Goal: Task Accomplishment & Management: Manage account settings

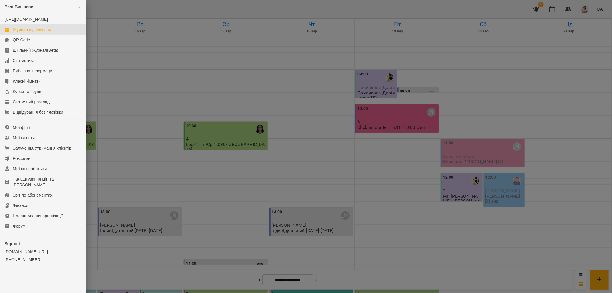
click at [345, 97] on div at bounding box center [306, 146] width 612 height 293
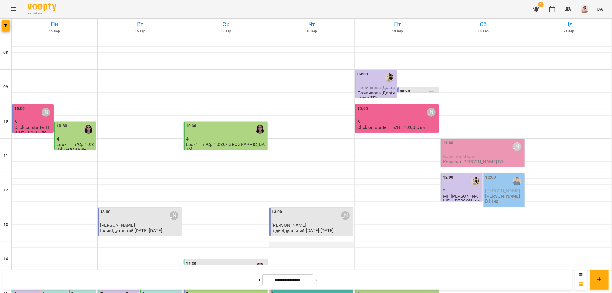
scroll to position [223, 0]
click at [317, 281] on button at bounding box center [316, 280] width 1 height 13
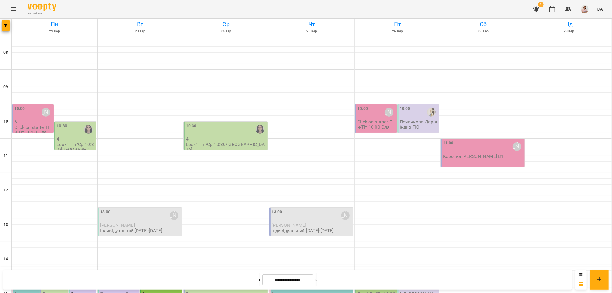
scroll to position [250, 0]
click at [259, 277] on button at bounding box center [259, 280] width 1 height 13
type input "**********"
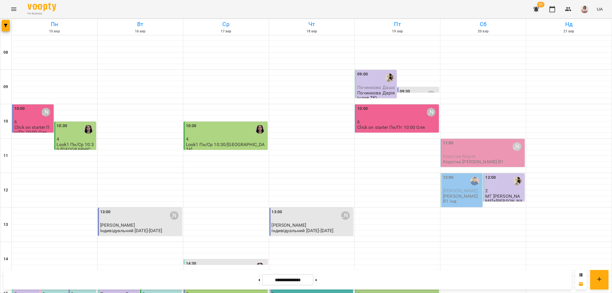
click at [15, 6] on icon "Menu" at bounding box center [13, 9] width 7 height 7
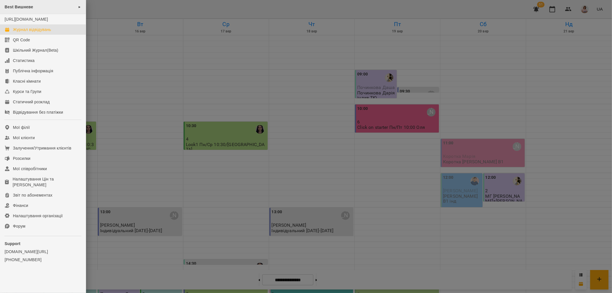
click at [53, 1] on div "Best Вишневе ►" at bounding box center [43, 7] width 86 height 14
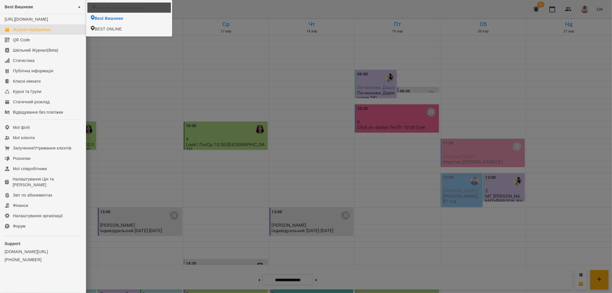
click at [106, 4] on li "Best ЖК Софія" at bounding box center [129, 8] width 84 height 10
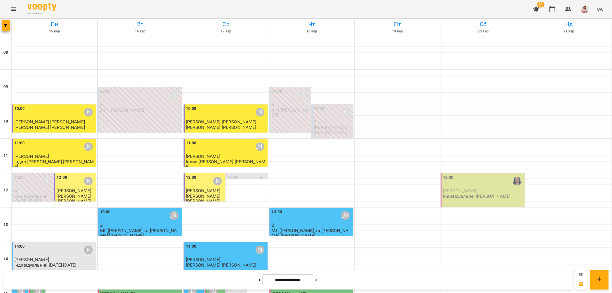
scroll to position [250, 0]
click at [259, 280] on icon at bounding box center [259, 280] width 1 height 2
type input "**********"
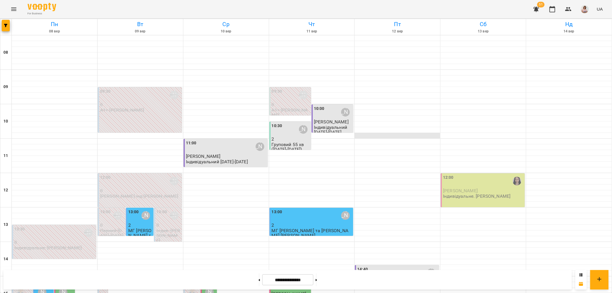
scroll to position [64, 0]
click at [12, 5] on button "Menu" at bounding box center [14, 9] width 14 height 14
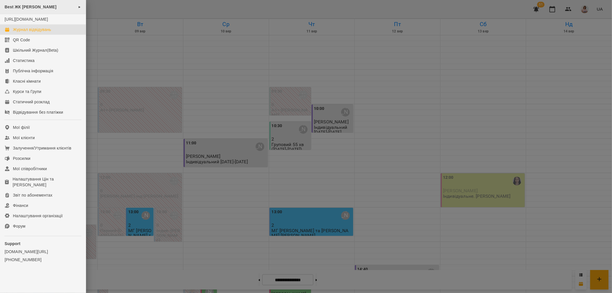
click at [63, 7] on div "Best ЖК Софія ►" at bounding box center [43, 7] width 86 height 14
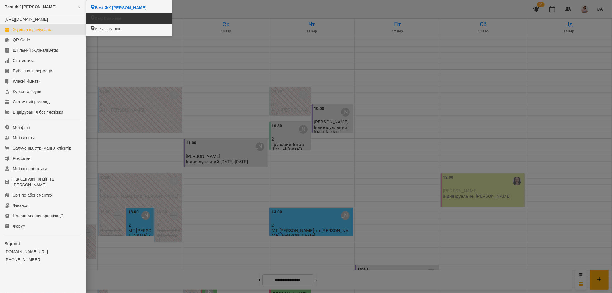
click at [113, 16] on span "Best Вишневе" at bounding box center [108, 19] width 27 height 6
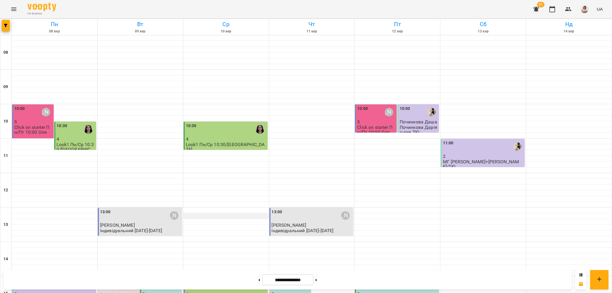
scroll to position [223, 0]
click at [317, 279] on button at bounding box center [316, 280] width 1 height 13
type input "**********"
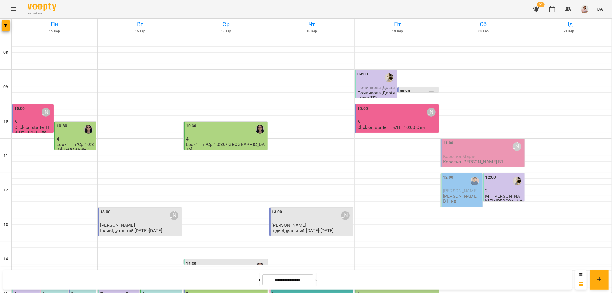
scroll to position [32, 0]
click at [379, 219] on div at bounding box center [398, 222] width 86 height 6
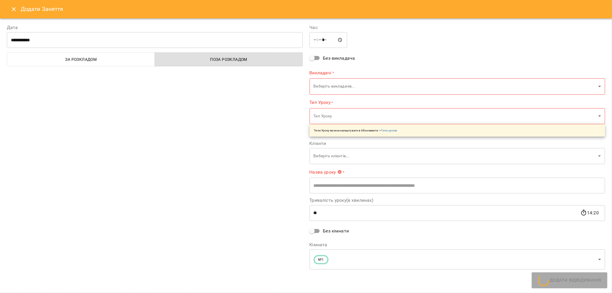
type input "**********"
click at [9, 7] on button "Close" at bounding box center [14, 9] width 14 height 14
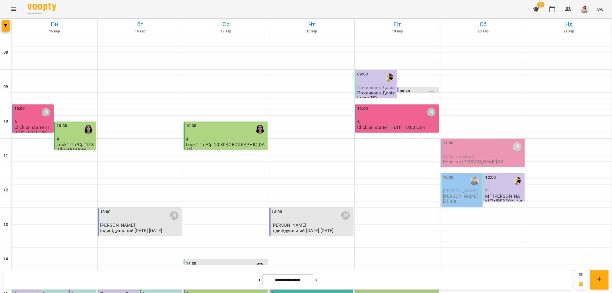
scroll to position [159, 0]
click at [394, 278] on div "15:00" at bounding box center [397, 284] width 81 height 13
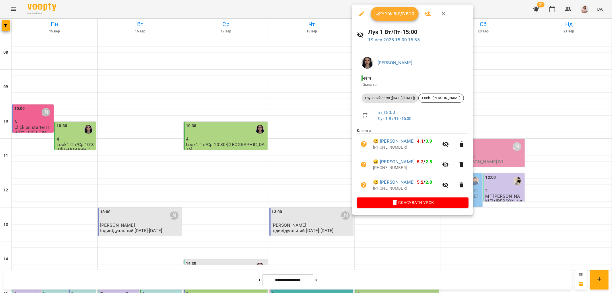
click at [387, 12] on span "Урок відбувся" at bounding box center [395, 13] width 39 height 7
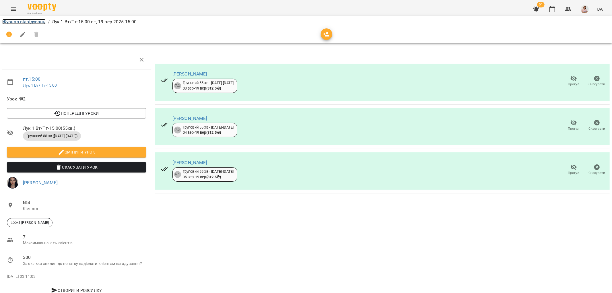
click at [18, 21] on link "Журнал відвідувань" at bounding box center [23, 21] width 43 height 5
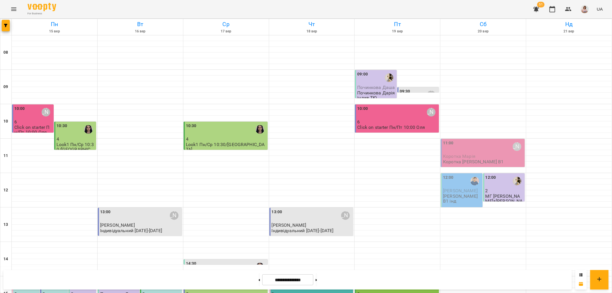
scroll to position [159, 0]
click at [386, 278] on div "15:00" at bounding box center [397, 284] width 81 height 13
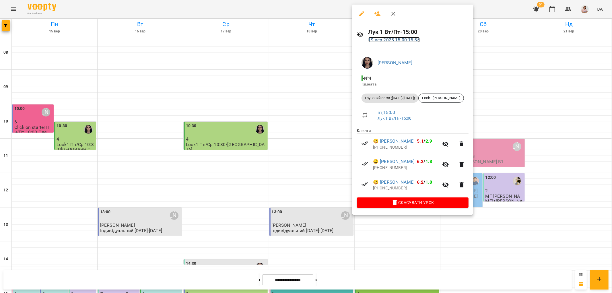
click at [397, 41] on link "19 вер 2025 15:00 - 15:55" at bounding box center [394, 39] width 51 height 5
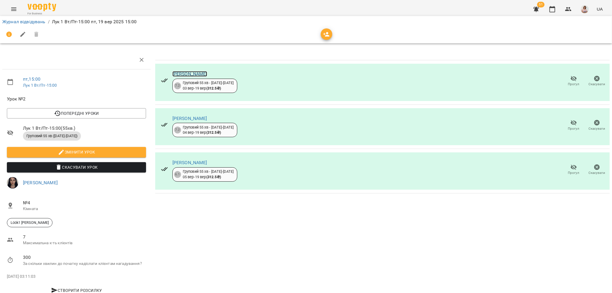
click at [191, 74] on link "Бєлясник Діма" at bounding box center [190, 73] width 35 height 5
click at [187, 119] on link "[PERSON_NAME]" at bounding box center [190, 118] width 35 height 5
click at [196, 160] on link "Ярмолюк Тетяна" at bounding box center [190, 162] width 35 height 5
click at [116, 154] on span "Змінити урок" at bounding box center [76, 152] width 130 height 7
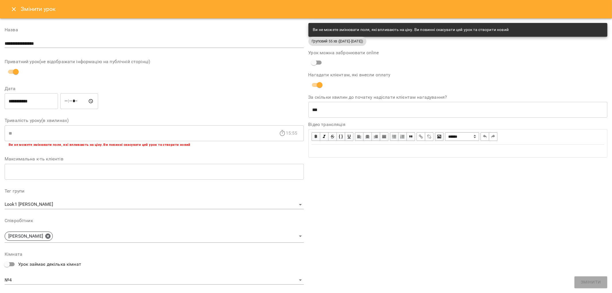
click at [13, 7] on icon "Close" at bounding box center [13, 9] width 7 height 7
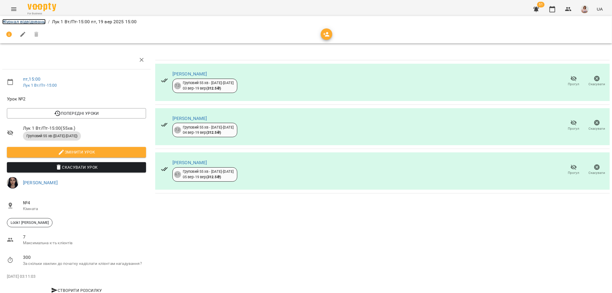
click at [38, 22] on link "Журнал відвідувань" at bounding box center [23, 21] width 43 height 5
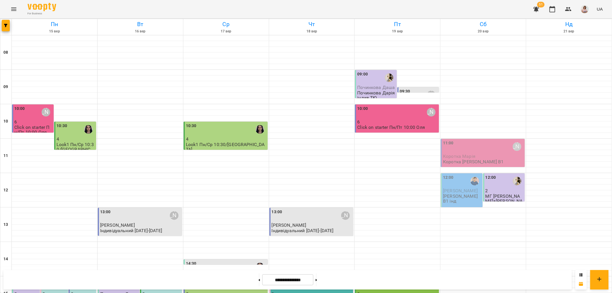
scroll to position [127, 0]
click at [377, 292] on p "3" at bounding box center [397, 294] width 81 height 5
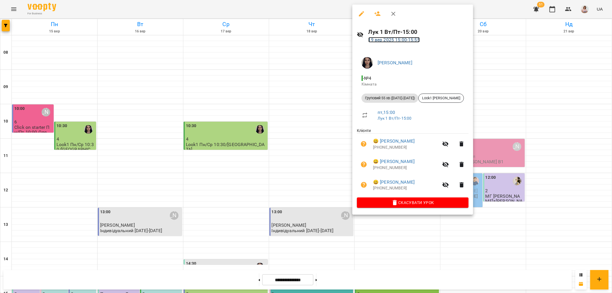
click at [389, 40] on link "19 вер 2025 15:00 - 15:55" at bounding box center [394, 39] width 51 height 5
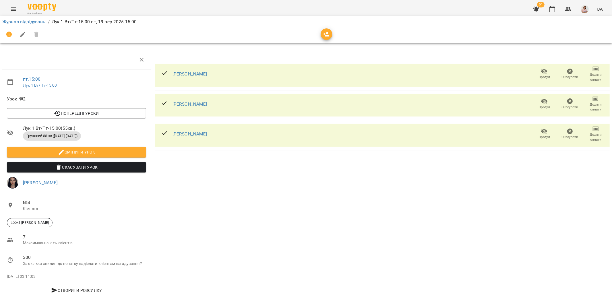
click at [108, 147] on li "Змінити урок" at bounding box center [76, 152] width 148 height 15
click at [108, 150] on span "Змінити урок" at bounding box center [76, 152] width 130 height 7
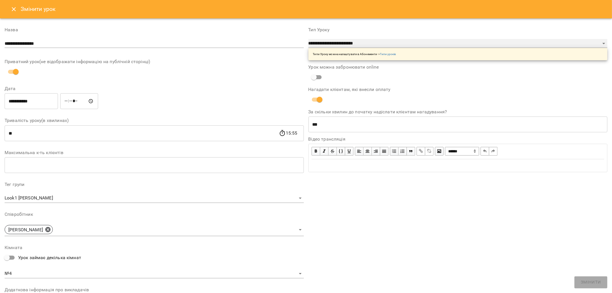
click at [375, 44] on select "**********" at bounding box center [458, 43] width 299 height 9
select select "**********"
click at [309, 48] on select "**********" at bounding box center [458, 43] width 299 height 9
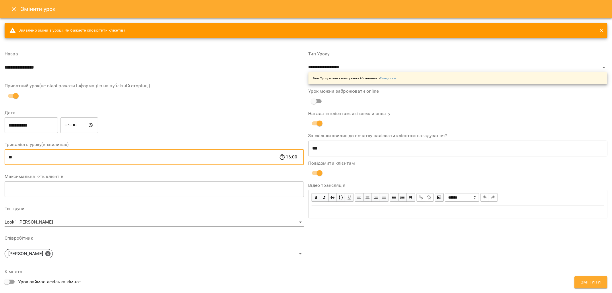
click at [95, 157] on input "**" at bounding box center [142, 157] width 275 height 16
type input "*"
type input "**"
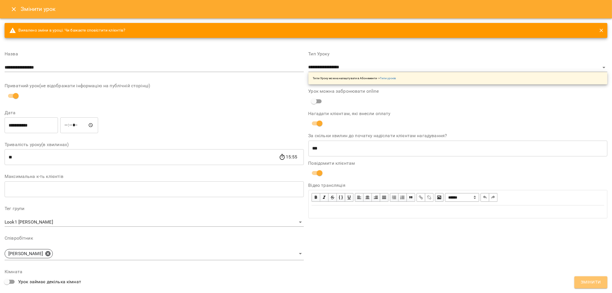
click at [599, 283] on span "Змінити" at bounding box center [591, 282] width 20 height 7
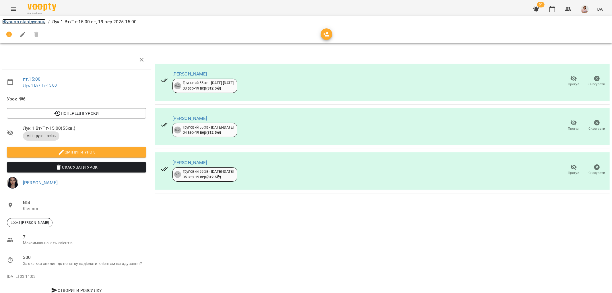
click at [28, 20] on link "Журнал відвідувань" at bounding box center [23, 21] width 43 height 5
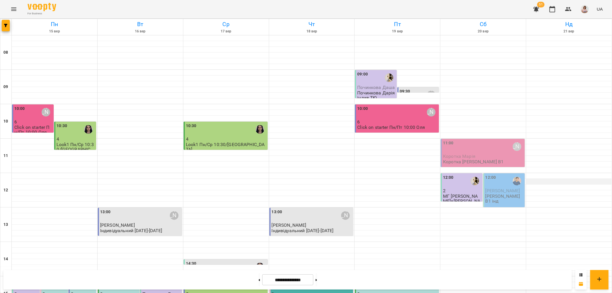
scroll to position [159, 0]
click at [73, 278] on div "15:00" at bounding box center [76, 284] width 11 height 13
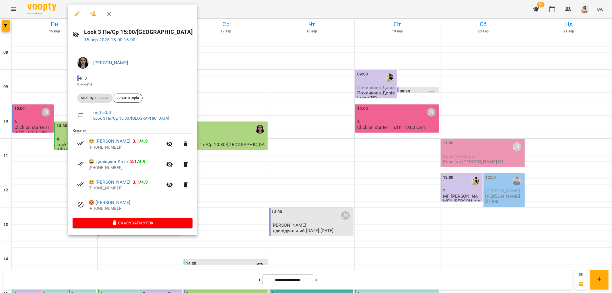
click at [292, 173] on div at bounding box center [306, 146] width 612 height 293
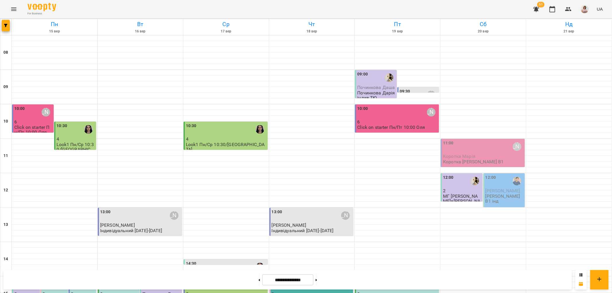
click at [208, 278] on div "15:00" at bounding box center [226, 284] width 81 height 13
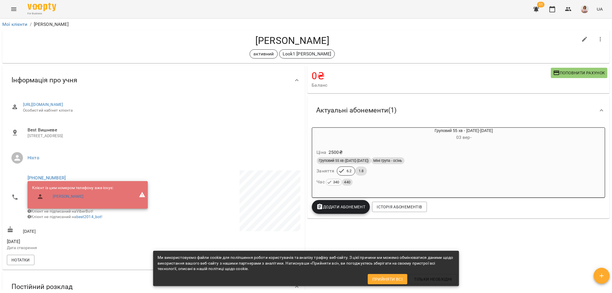
click at [498, 163] on div "Груповий 55 хв (2025-2026) Міні група - осінь" at bounding box center [450, 160] width 267 height 7
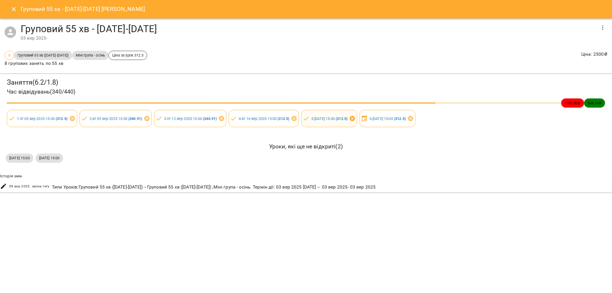
click at [356, 119] on icon at bounding box center [352, 118] width 6 height 6
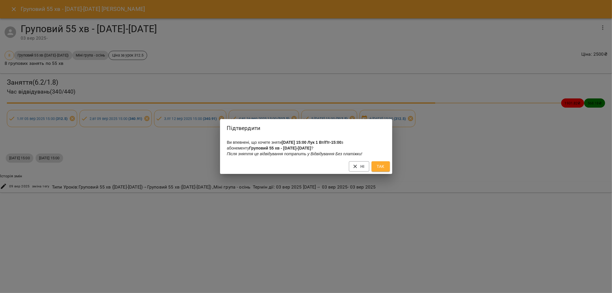
click at [382, 165] on span "Так" at bounding box center [380, 166] width 9 height 7
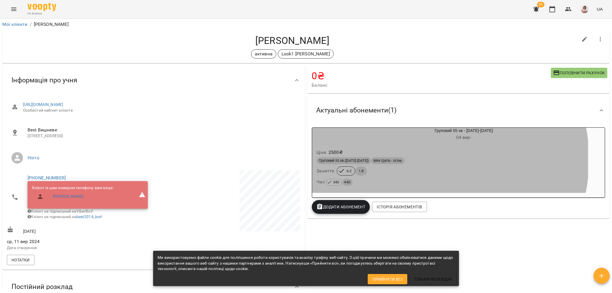
click at [432, 159] on div "Груповий 55 хв ([DATE]-[DATE]) Міні група - осінь" at bounding box center [450, 160] width 267 height 7
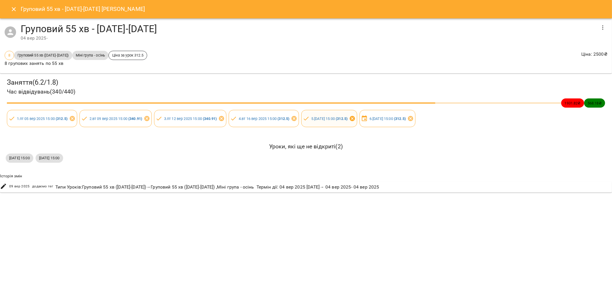
click at [356, 118] on icon at bounding box center [352, 118] width 6 height 6
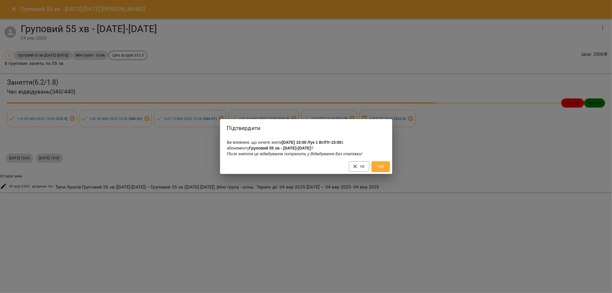
click at [382, 164] on button "Так" at bounding box center [381, 166] width 18 height 10
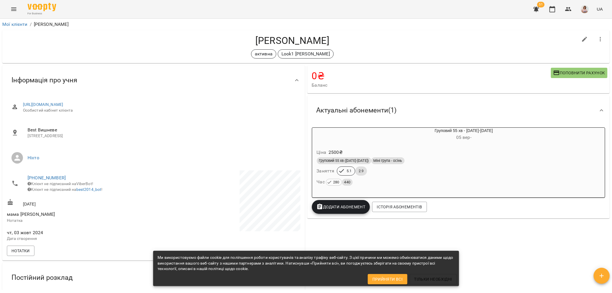
click at [417, 157] on div "Груповий 55 хв (2025-2026) Міні група - осінь" at bounding box center [450, 160] width 269 height 9
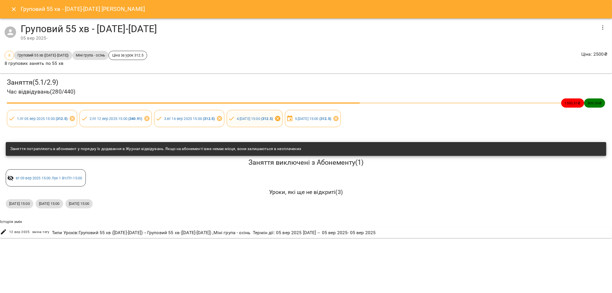
click at [281, 117] on icon at bounding box center [277, 118] width 5 height 5
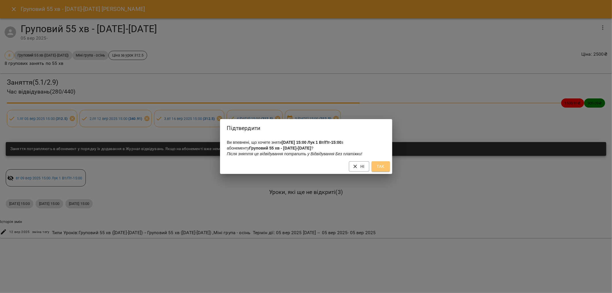
click at [383, 168] on span "Так" at bounding box center [380, 166] width 9 height 7
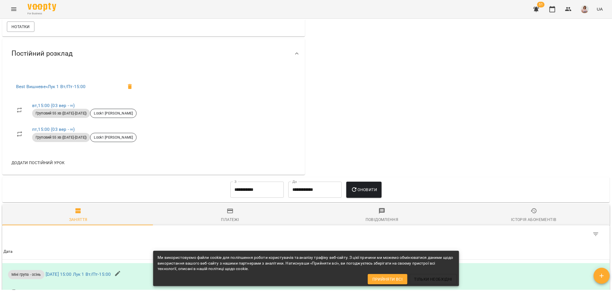
scroll to position [159, 0]
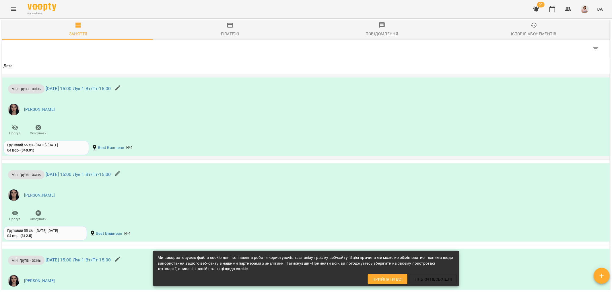
scroll to position [465, 0]
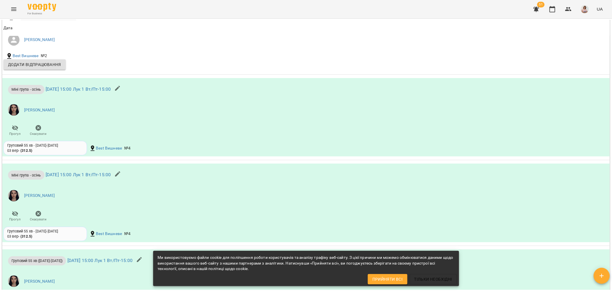
scroll to position [670, 0]
